Goal: Task Accomplishment & Management: Manage account settings

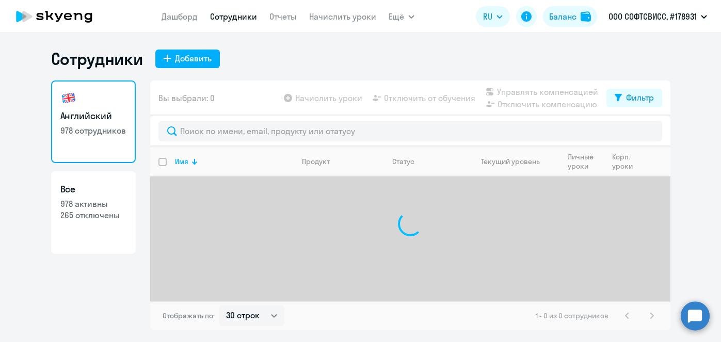
select select "30"
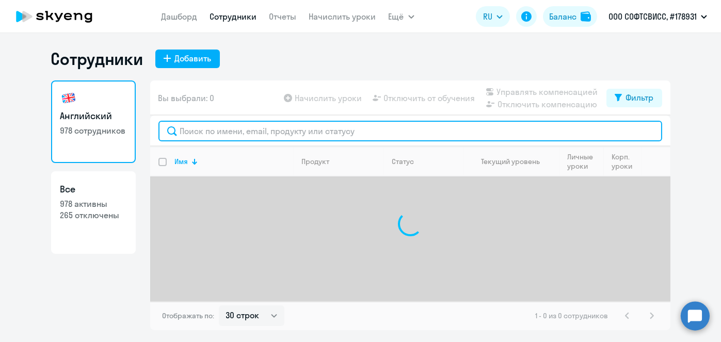
click at [261, 129] on input "text" at bounding box center [411, 131] width 504 height 21
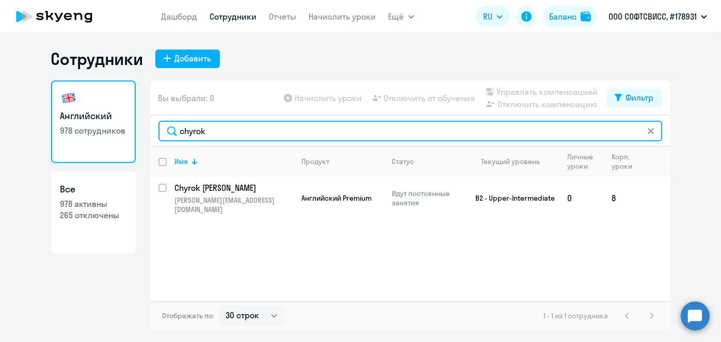
type input "chyrok"
click at [238, 131] on input "chyrok" at bounding box center [411, 131] width 504 height 21
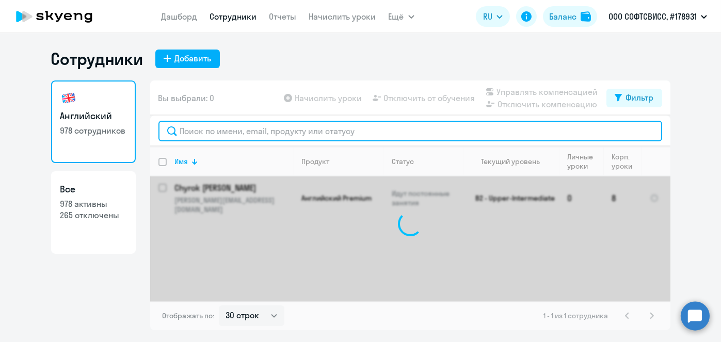
paste input "Khoruzhy"
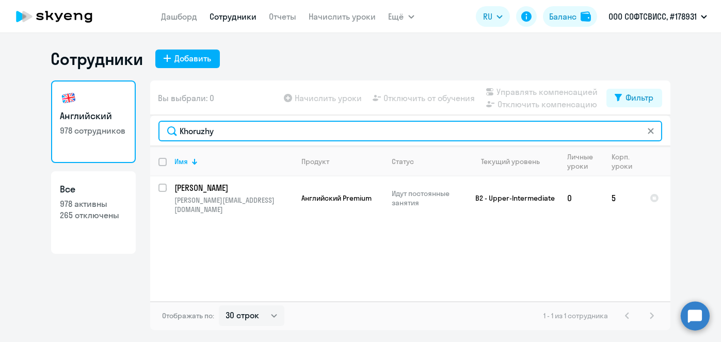
click at [237, 131] on input "Khoruzhy" at bounding box center [411, 131] width 504 height 21
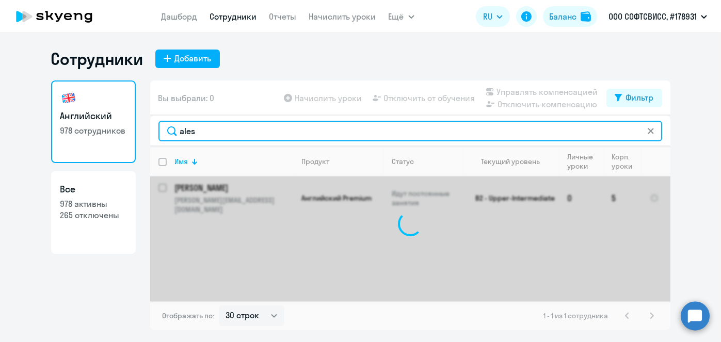
type input "ales"
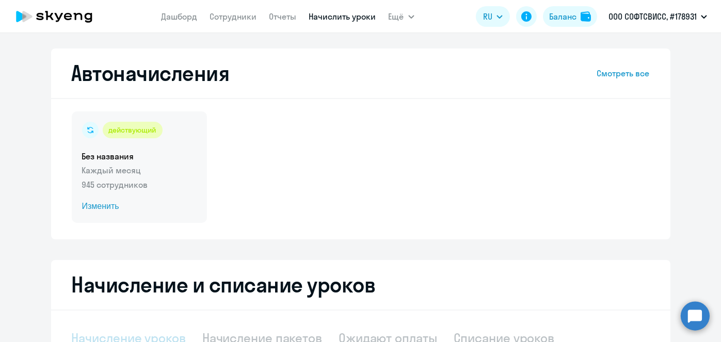
click at [97, 206] on span "Изменить" at bounding box center [139, 206] width 115 height 12
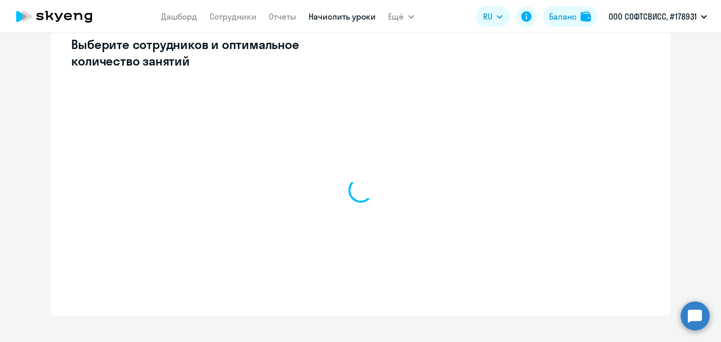
scroll to position [297, 0]
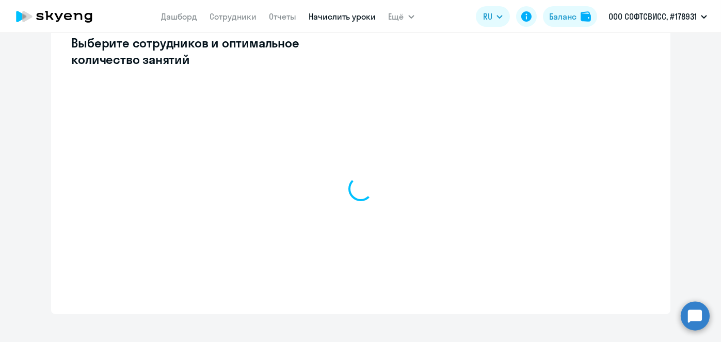
select select "10"
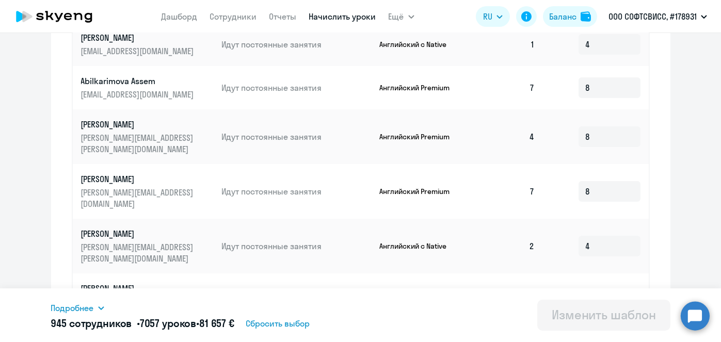
scroll to position [0, 0]
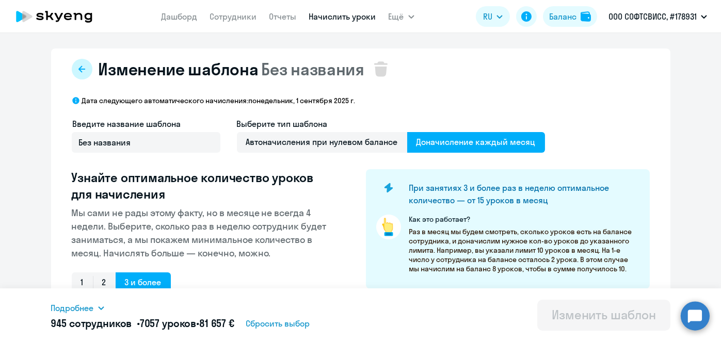
click at [83, 67] on button at bounding box center [82, 69] width 21 height 21
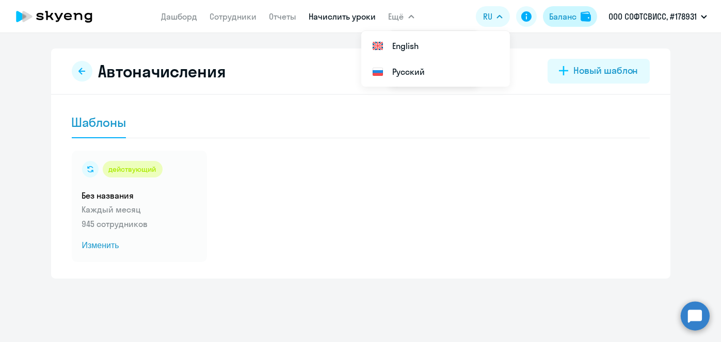
click at [560, 11] on div "Баланс" at bounding box center [562, 16] width 27 height 12
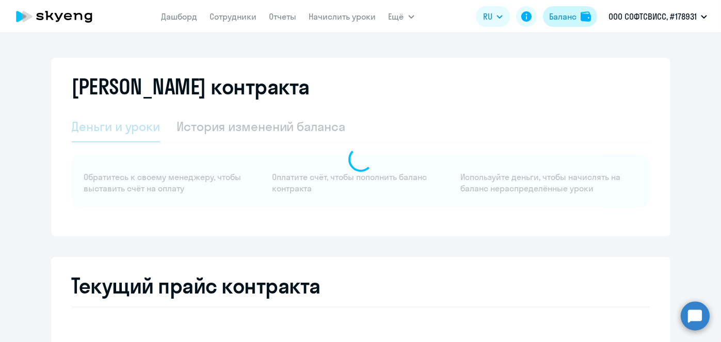
select select "english_adult_not_native_speaker"
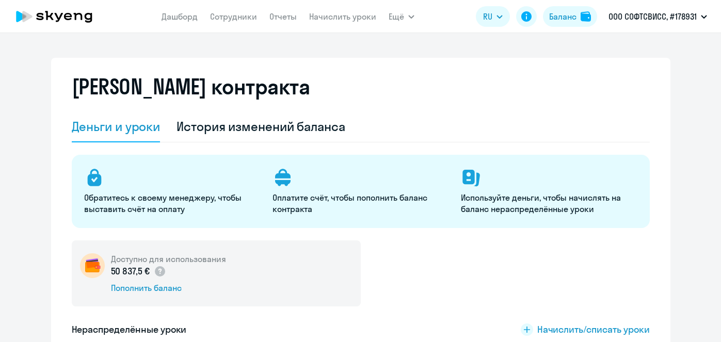
select select "english_adult_not_native_speaker"
click at [353, 14] on link "Начислить уроки" at bounding box center [342, 16] width 67 height 10
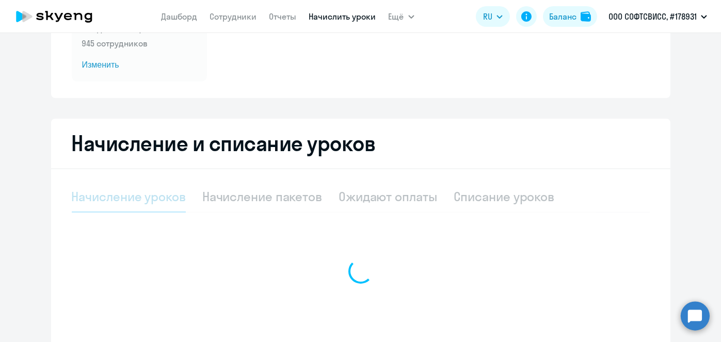
scroll to position [143, 0]
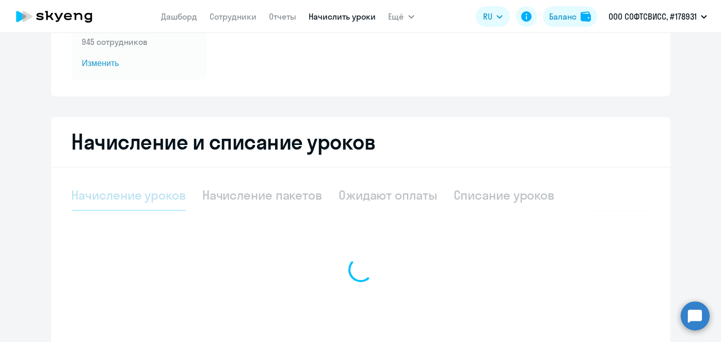
select select "10"
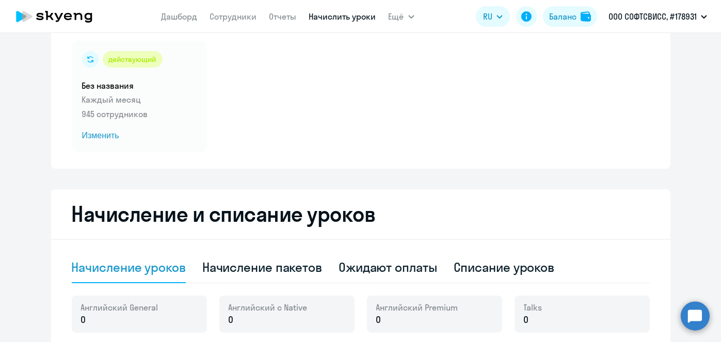
scroll to position [0, 0]
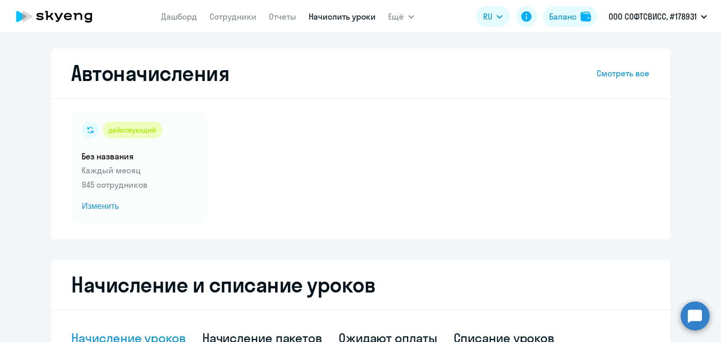
click at [324, 18] on link "Начислить уроки" at bounding box center [342, 16] width 67 height 10
select select "10"
click at [337, 18] on link "Начислить уроки" at bounding box center [342, 16] width 67 height 10
click at [334, 19] on link "Начислить уроки" at bounding box center [342, 16] width 67 height 10
click at [359, 15] on link "Начислить уроки" at bounding box center [342, 16] width 67 height 10
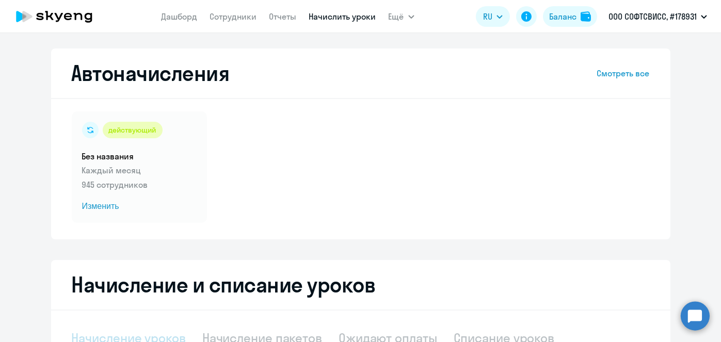
select select "10"
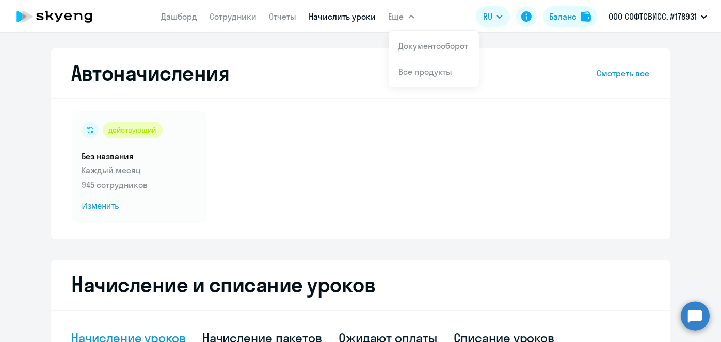
click at [339, 16] on link "Начислить уроки" at bounding box center [342, 16] width 67 height 10
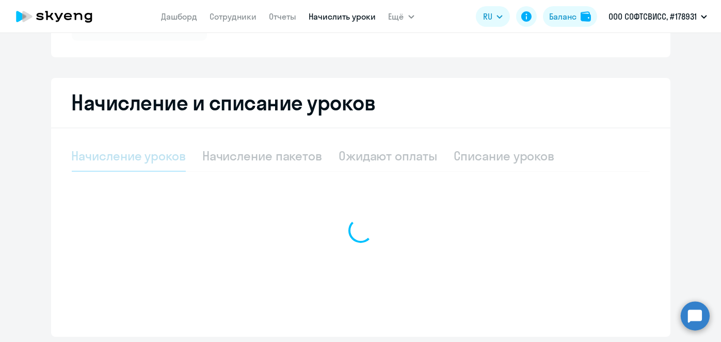
scroll to position [185, 0]
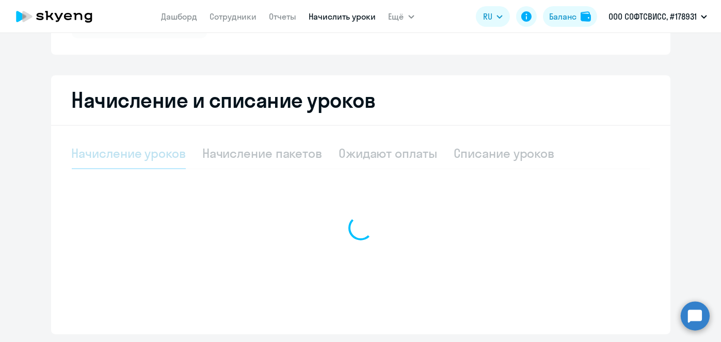
select select "10"
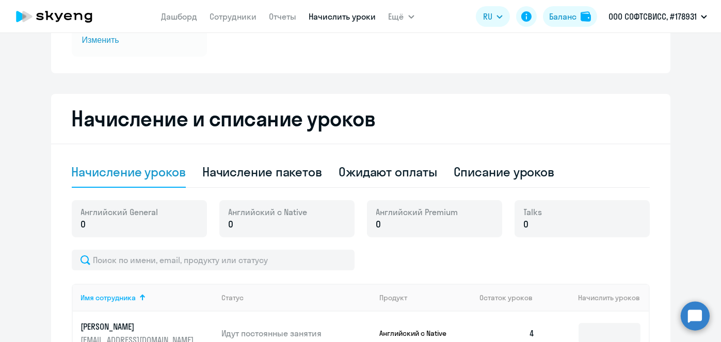
scroll to position [55, 0]
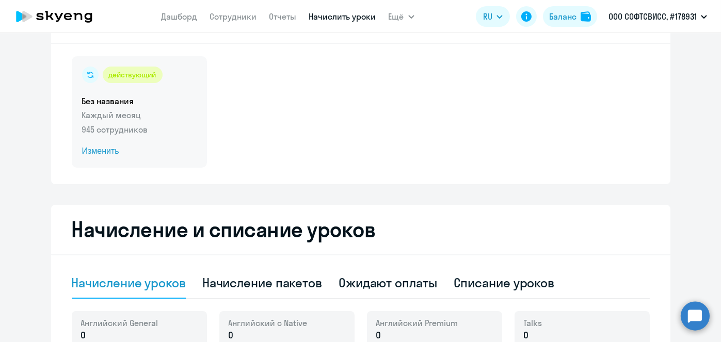
click at [104, 150] on span "Изменить" at bounding box center [139, 151] width 115 height 12
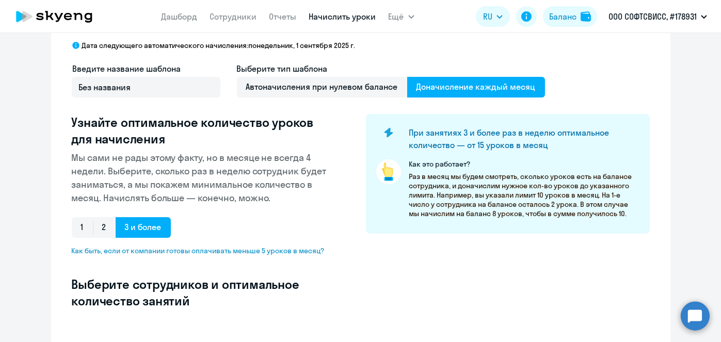
select select "10"
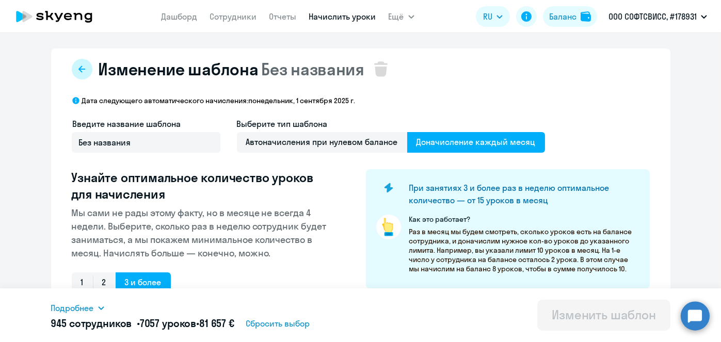
click at [79, 73] on button at bounding box center [82, 69] width 21 height 21
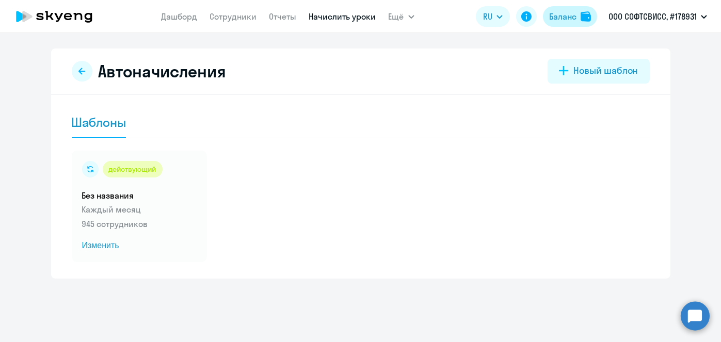
click at [560, 23] on button "Баланс" at bounding box center [570, 16] width 54 height 21
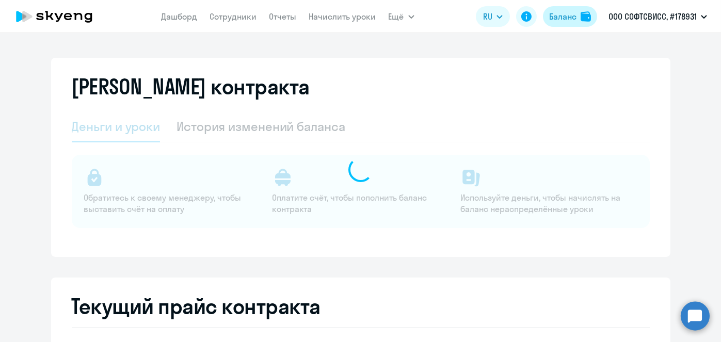
select select "english_adult_not_native_speaker"
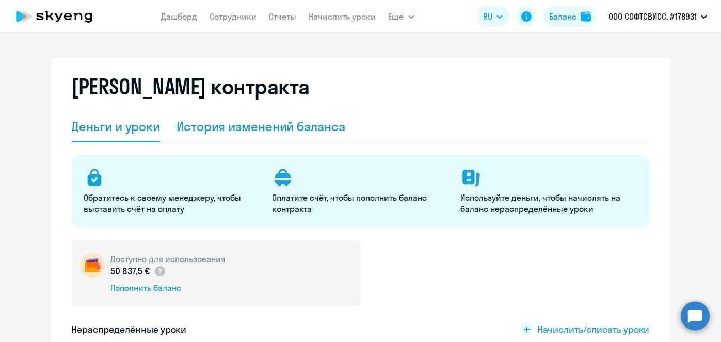
click at [277, 136] on div "История изменений баланса" at bounding box center [261, 127] width 169 height 31
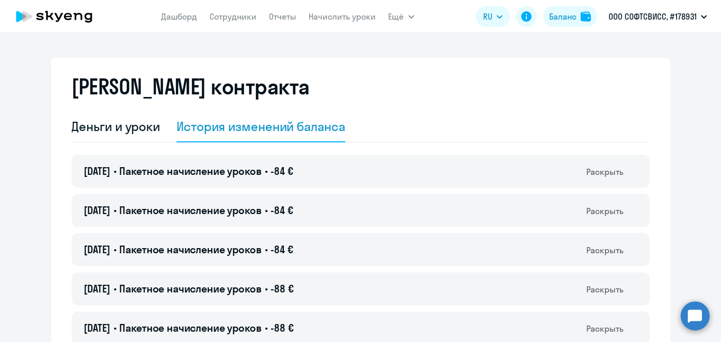
click at [719, 38] on app-root "[PERSON_NAME] Отчеты Начислить уроки Ещё Дашборд Сотрудники Отчеты Начислить ур…" at bounding box center [360, 171] width 721 height 342
click at [569, 21] on div "Баланс" at bounding box center [562, 16] width 27 height 12
click at [138, 131] on div "Деньги и уроки" at bounding box center [116, 126] width 89 height 17
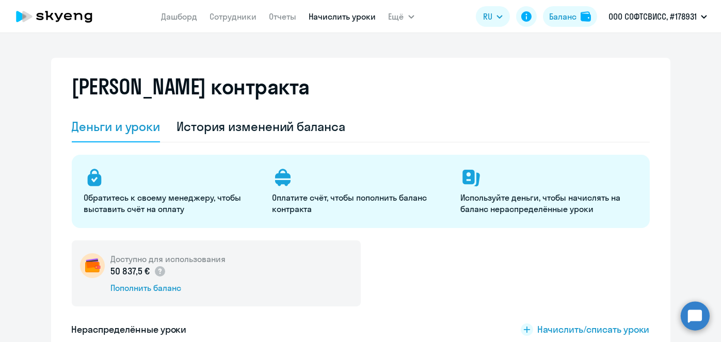
click at [330, 18] on link "Начислить уроки" at bounding box center [342, 16] width 67 height 10
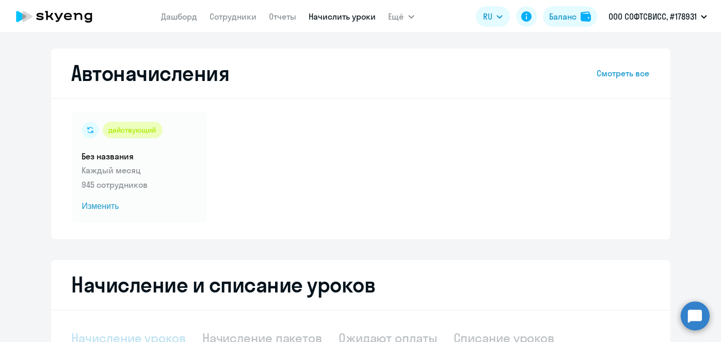
select select "10"
